Goal: Check status

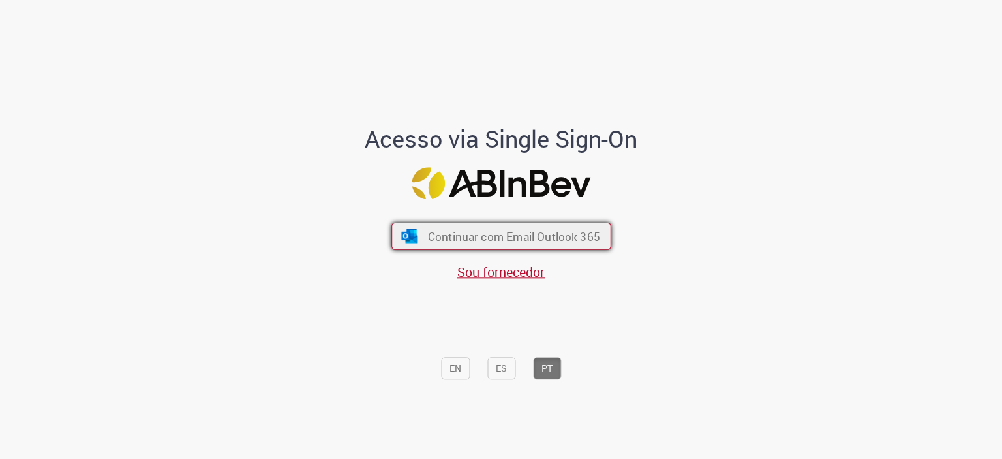
click at [468, 239] on span "Continuar com Email Outlook 365" at bounding box center [513, 235] width 172 height 15
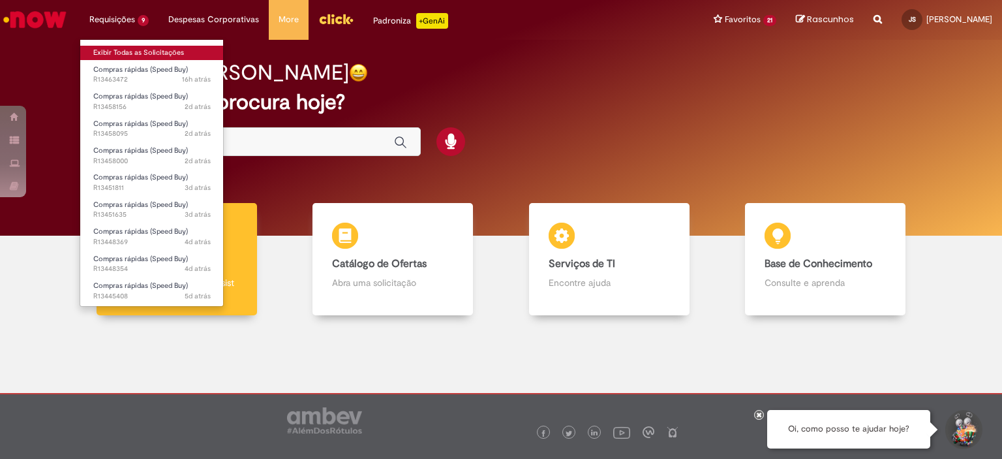
click at [101, 50] on link "Exibir Todas as Solicitações" at bounding box center [152, 53] width 144 height 14
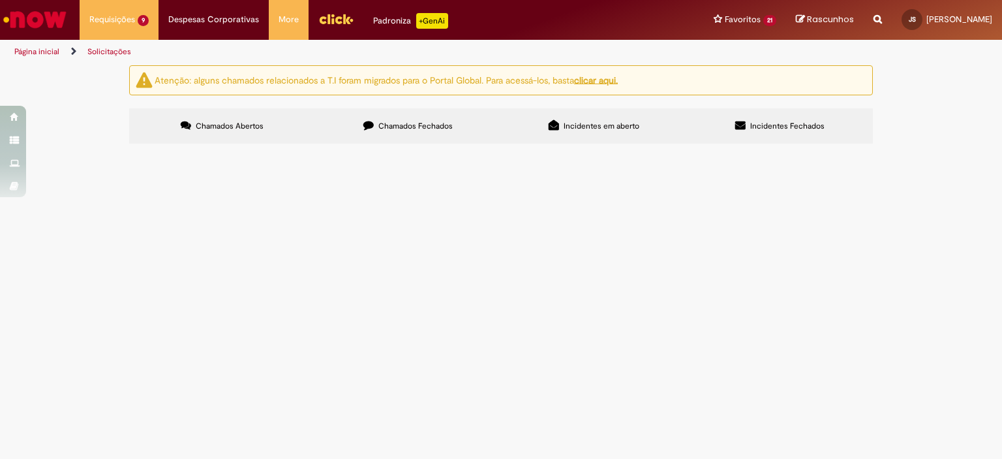
click at [0, 0] on span "R13458095" at bounding box center [0, 0] width 0 height 0
click at [0, 0] on span "R13458156" at bounding box center [0, 0] width 0 height 0
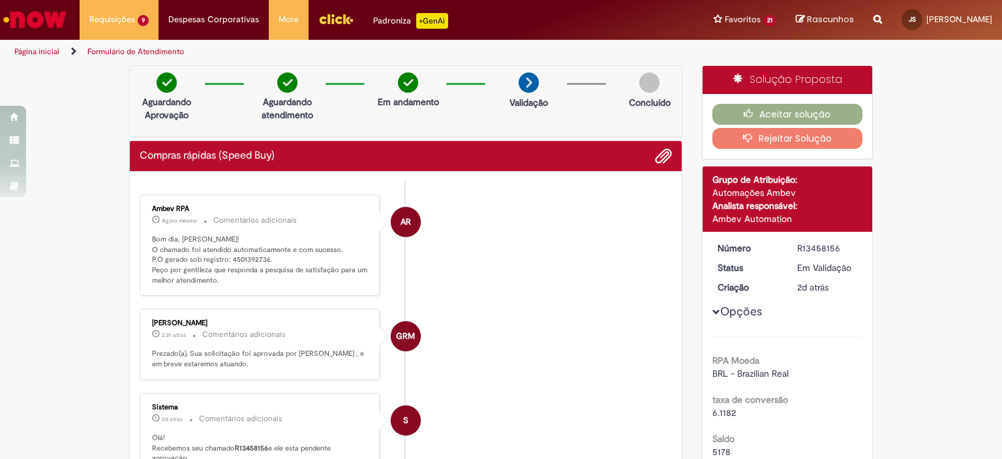
click at [248, 256] on p "Bom dia, [PERSON_NAME]! O chamado foi atendido automaticamente e com sucesso. P…" at bounding box center [260, 260] width 217 height 52
copy p "4501392736"
